Goal: Information Seeking & Learning: Learn about a topic

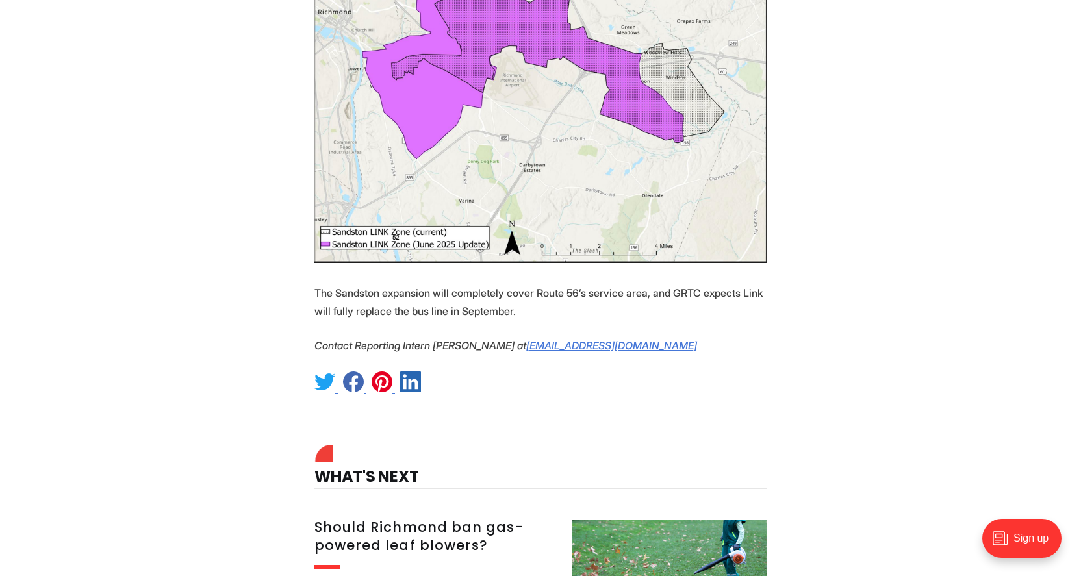
scroll to position [1921, 0]
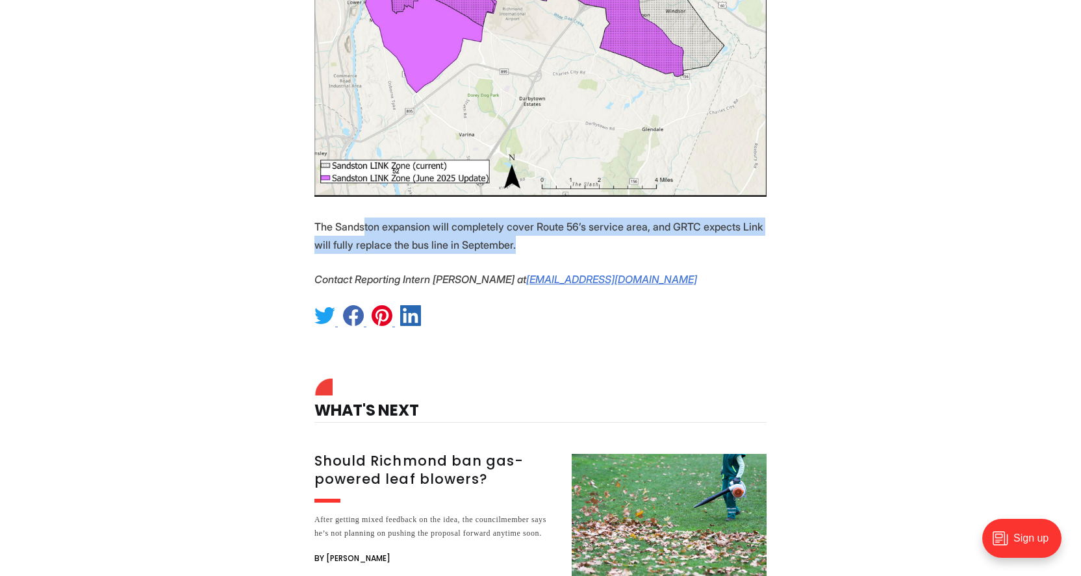
drag, startPoint x: 571, startPoint y: 202, endPoint x: 368, endPoint y: 169, distance: 205.8
click at [390, 218] on p "The Sandston expansion will completely cover Route 56’s service area, and GRTC …" at bounding box center [540, 236] width 452 height 36
drag, startPoint x: 347, startPoint y: 182, endPoint x: 626, endPoint y: 205, distance: 280.1
click at [626, 218] on p "The Sandston expansion will completely cover Route 56’s service area, and GRTC …" at bounding box center [540, 236] width 452 height 36
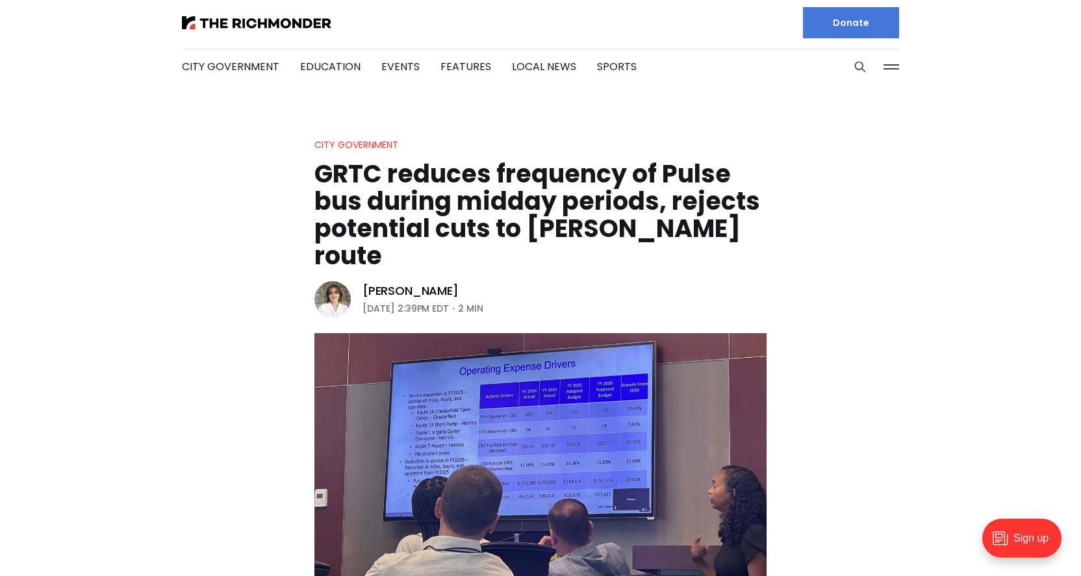
scroll to position [0, 0]
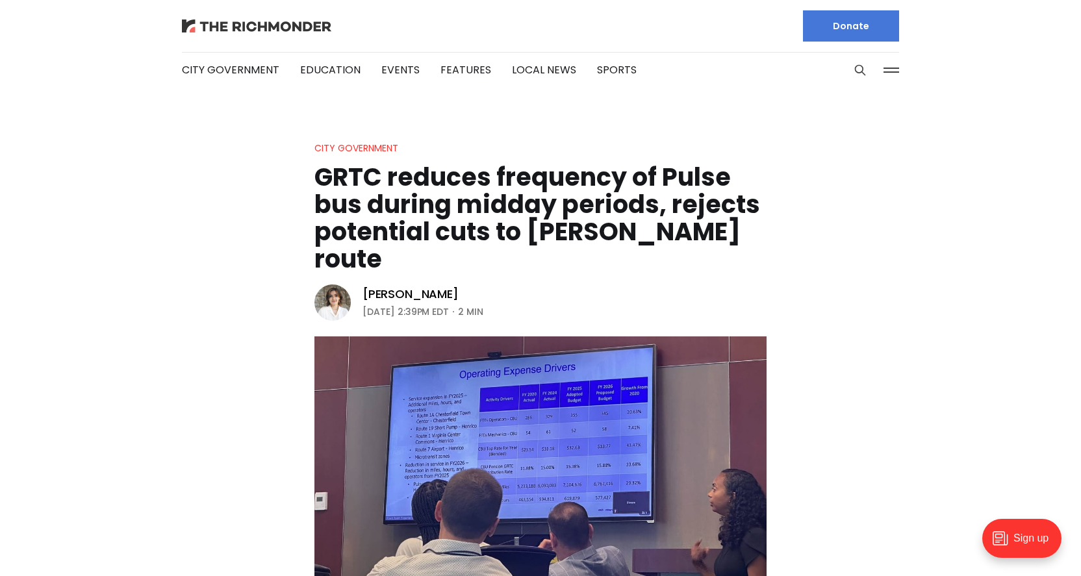
click at [280, 25] on img at bounding box center [256, 25] width 149 height 13
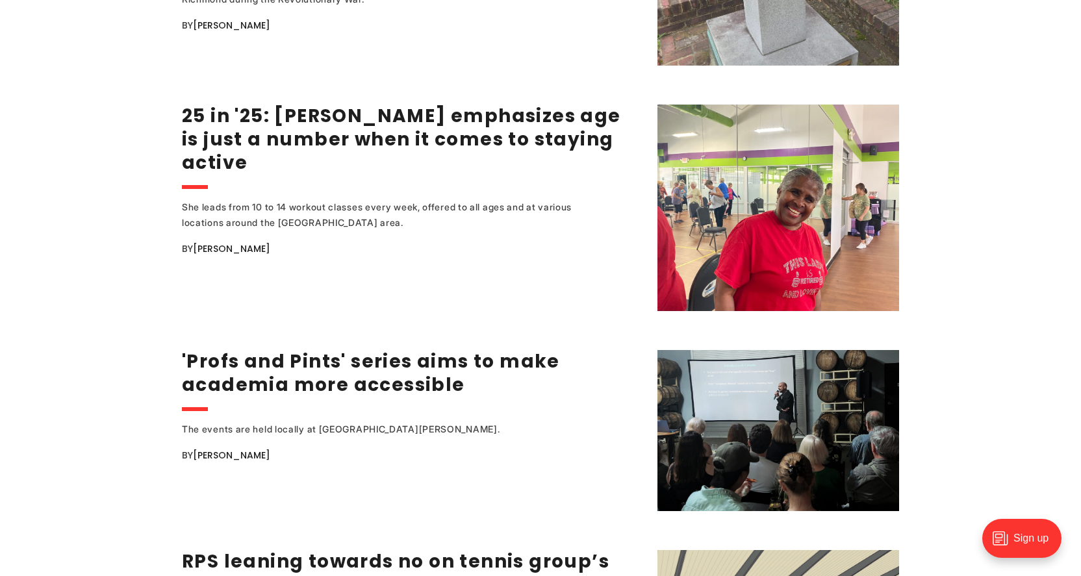
scroll to position [1855, 0]
